Goal: Information Seeking & Learning: Learn about a topic

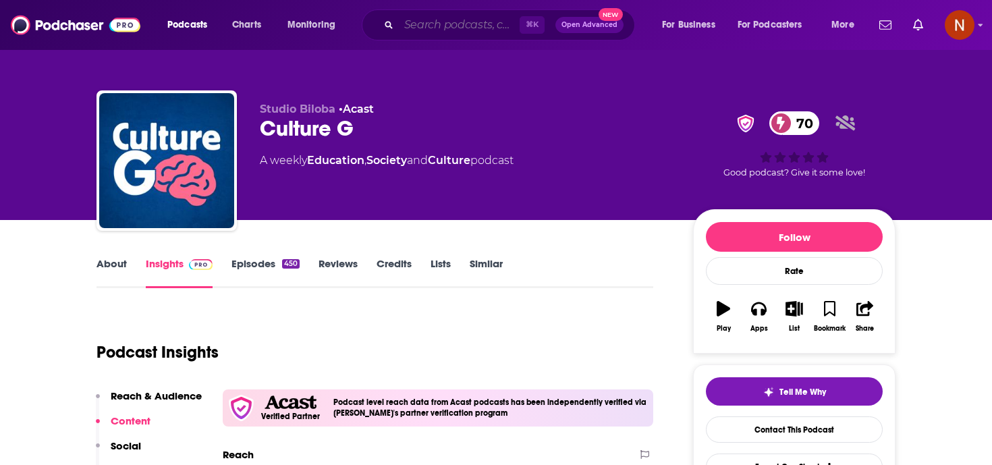
click at [467, 23] on input "Search podcasts, credits, & more..." at bounding box center [459, 25] width 121 height 22
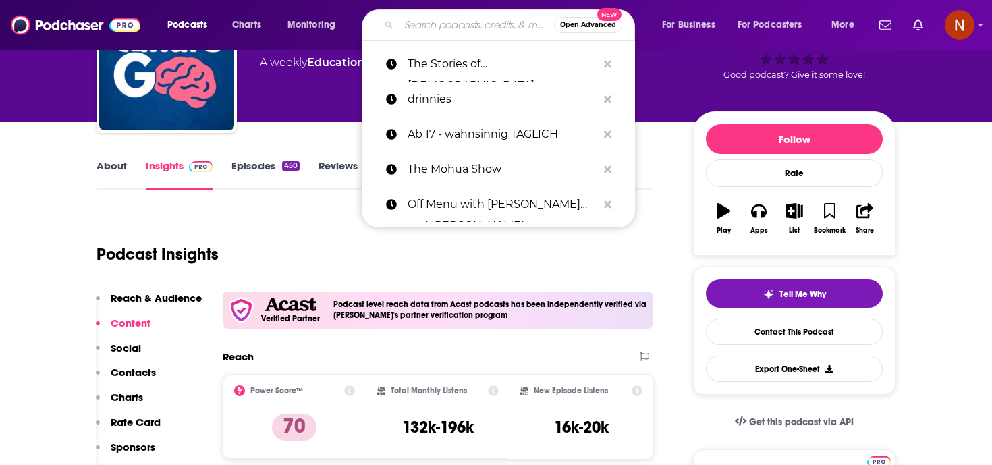
scroll to position [97, 0]
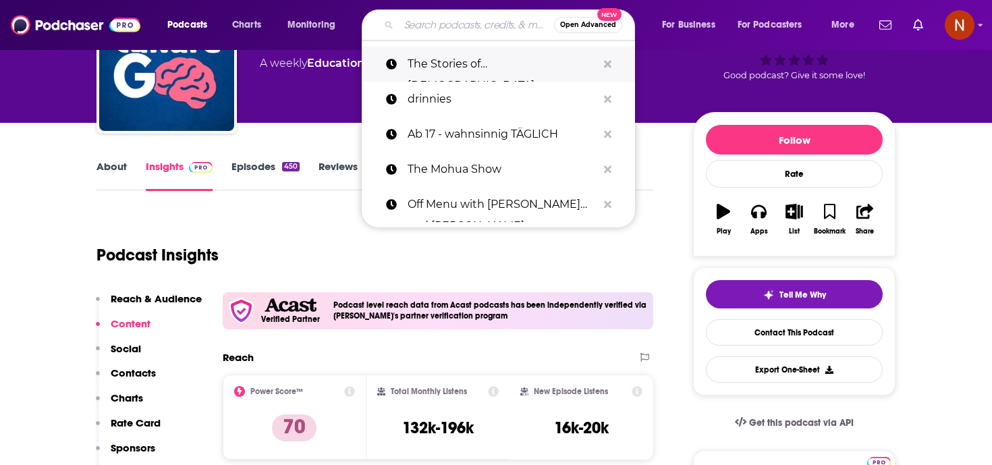
paste input "Off Menu with [PERSON_NAME] and [PERSON_NAME]"
type input "Off Menu with [PERSON_NAME] and [PERSON_NAME]"
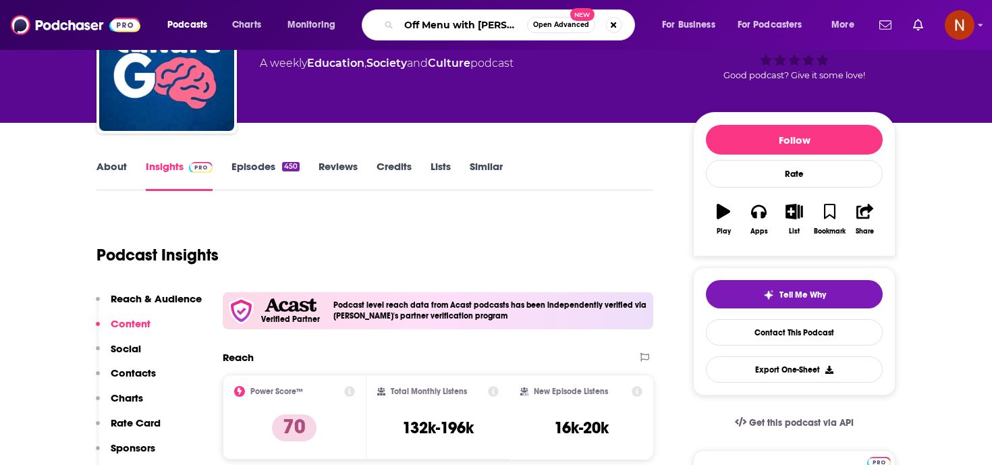
scroll to position [0, 108]
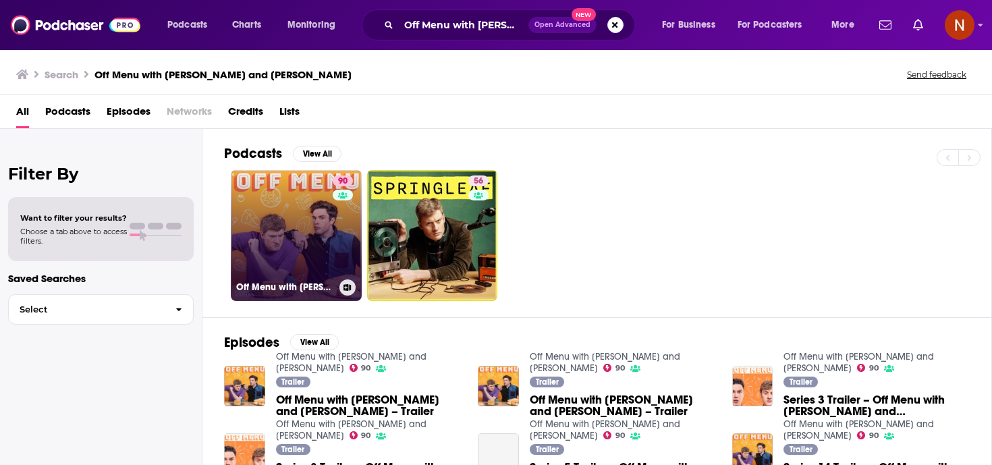
click at [301, 234] on link "90 Off Menu with [PERSON_NAME] and [PERSON_NAME]" at bounding box center [296, 235] width 131 height 131
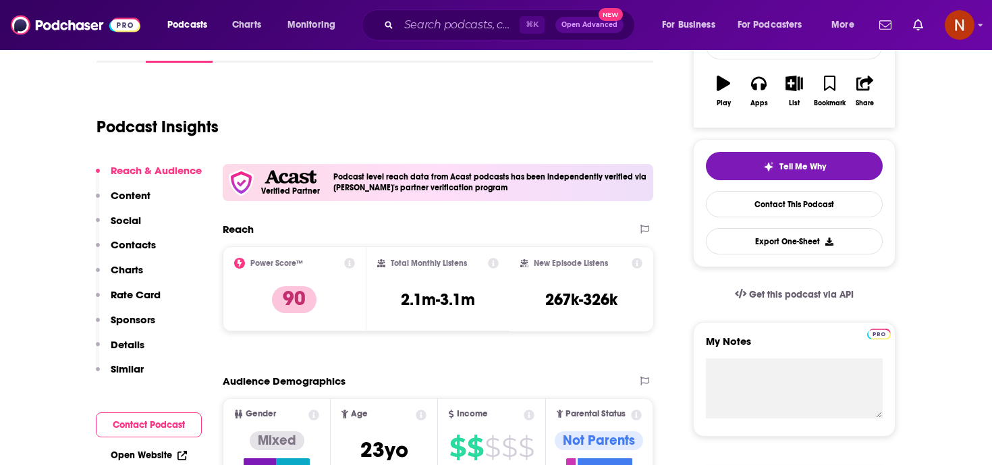
scroll to position [221, 0]
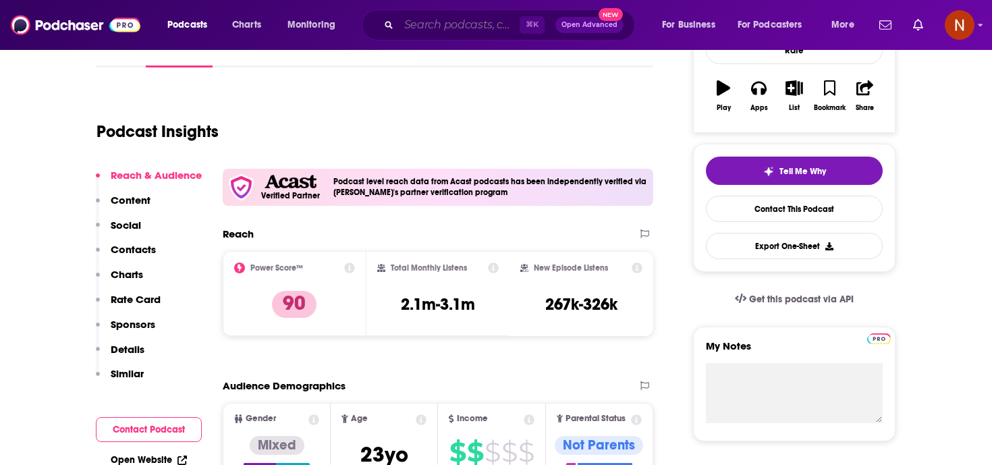
click at [453, 27] on input "Search podcasts, credits, & more..." at bounding box center [459, 25] width 121 height 22
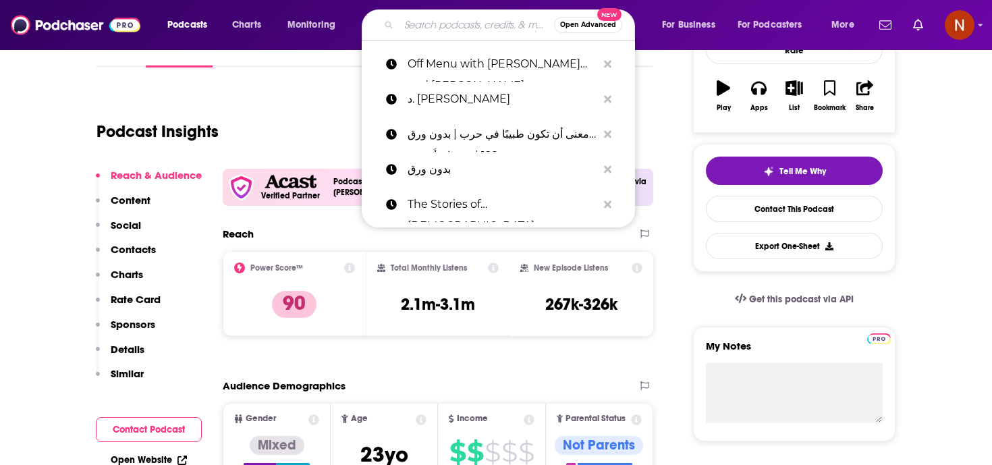
paste input "Made by Mammas: The Podcast"
type input "Made by Mammas: The Podcast"
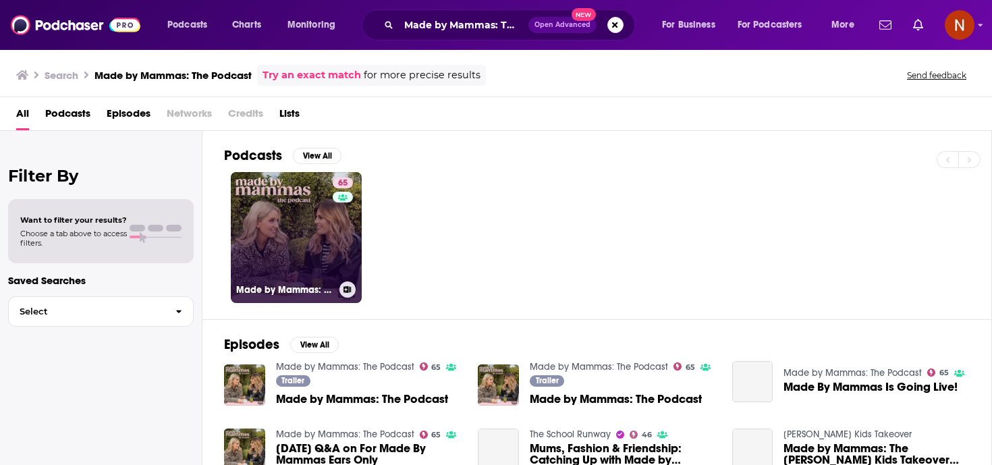
click at [299, 279] on link "65 Made by Mammas: The Podcast" at bounding box center [296, 237] width 131 height 131
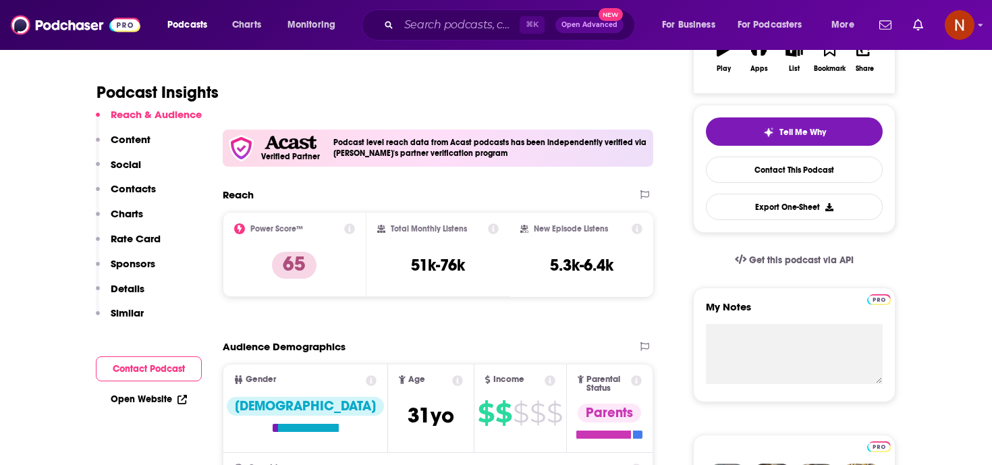
scroll to position [261, 0]
